Goal: Check status: Check status

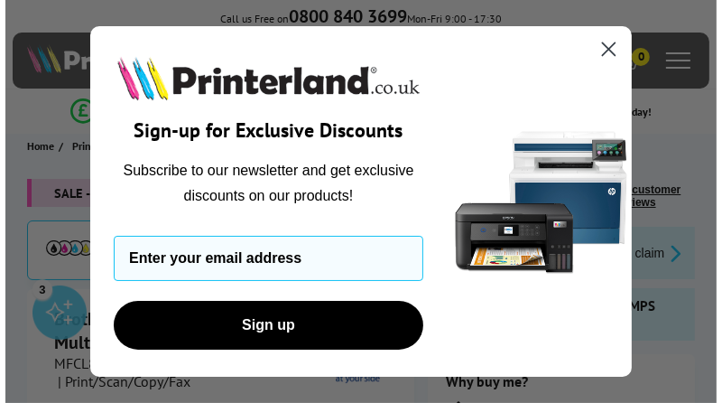
scroll to position [72, 0]
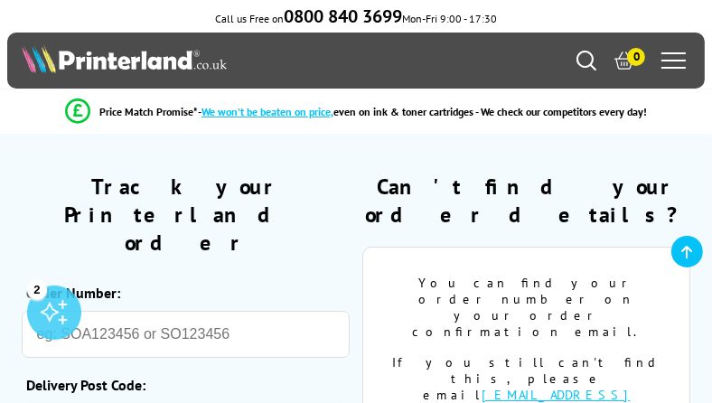
scroll to position [352, 0]
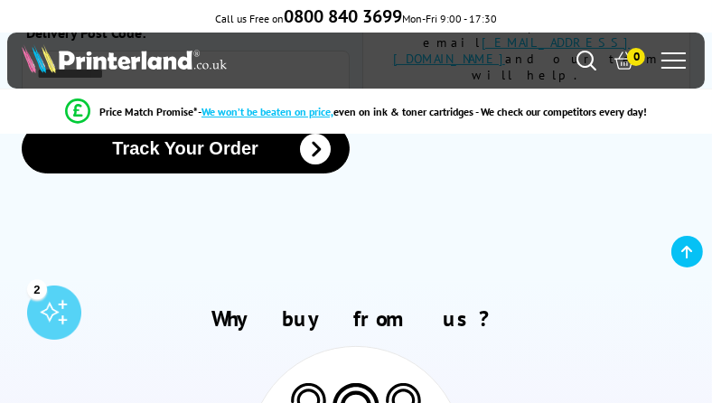
click at [12, 144] on section "Please correct the following errors with your submission: Track your Printerlan…" at bounding box center [356, 26] width 712 height 512
click at [196, 304] on h2 "Why buy from us?" at bounding box center [356, 318] width 669 height 28
click at [293, 17] on b "0800 840 3699" at bounding box center [343, 16] width 118 height 23
